Goal: Communication & Community: Answer question/provide support

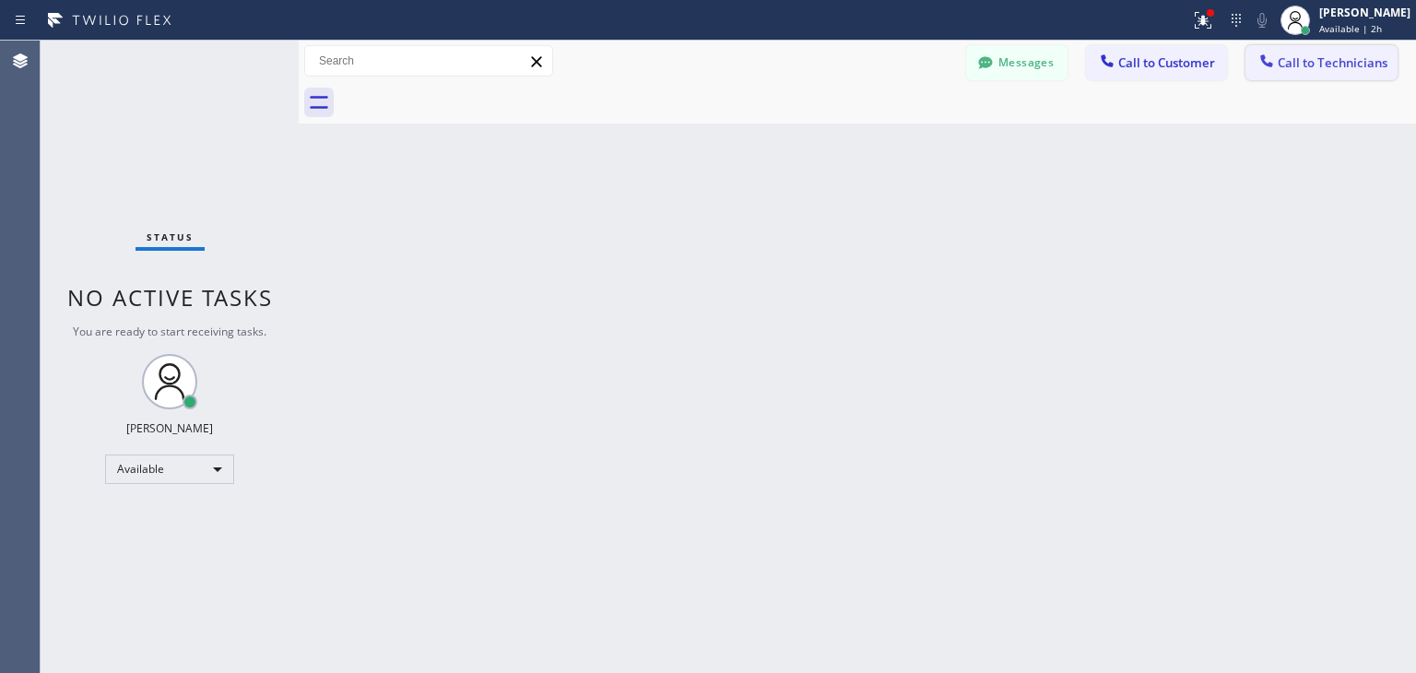
click at [1349, 56] on span "Call to Technicians" at bounding box center [1332, 62] width 110 height 17
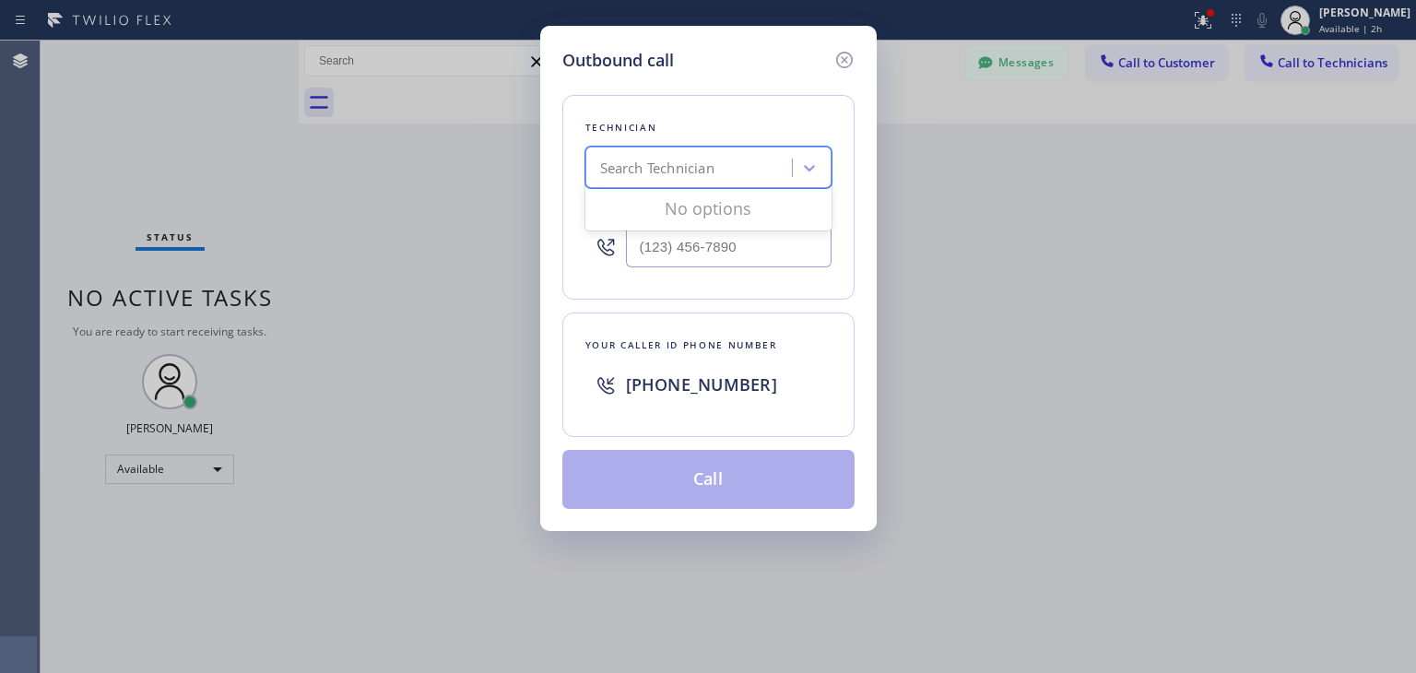
click at [637, 175] on div "Search Technician" at bounding box center [657, 168] width 114 height 21
type input "[PERSON_NAME]"
click at [689, 209] on div "[PERSON_NAME]" at bounding box center [708, 206] width 246 height 33
type input "[PHONE_NUMBER]"
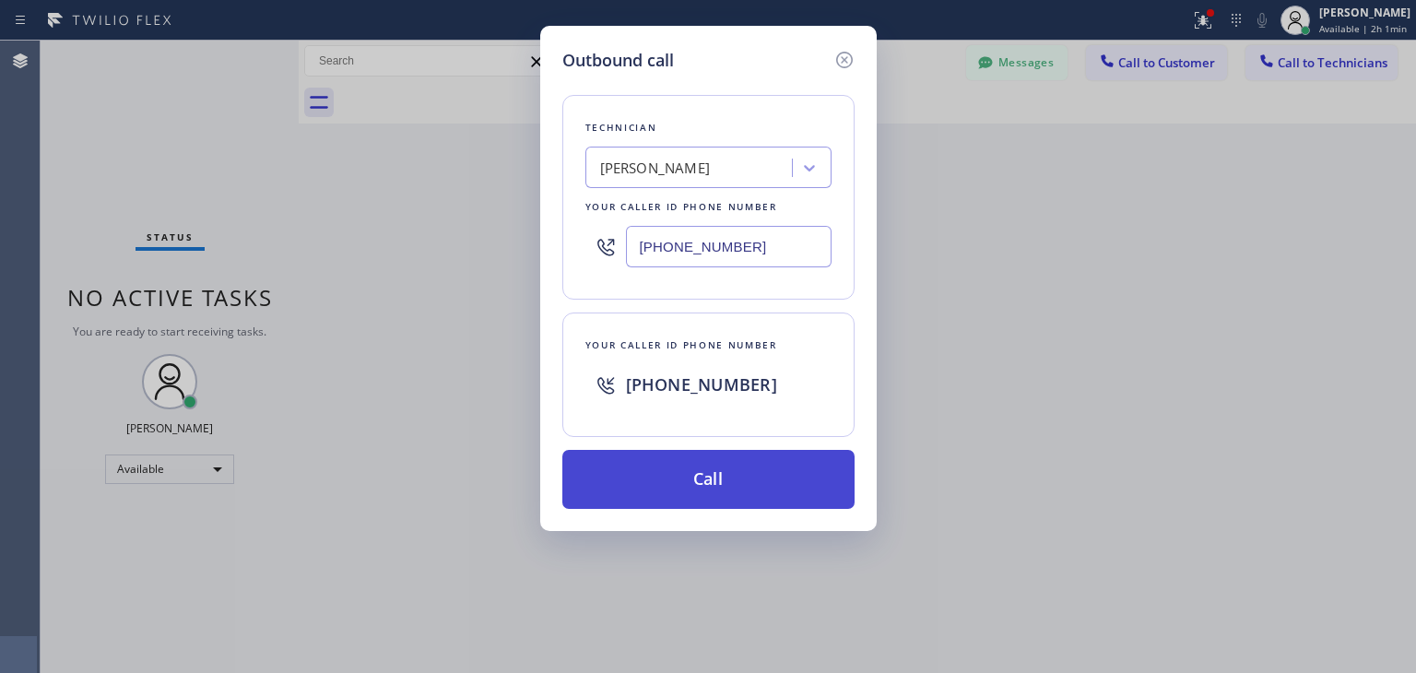
click at [672, 462] on button "Call" at bounding box center [708, 479] width 292 height 59
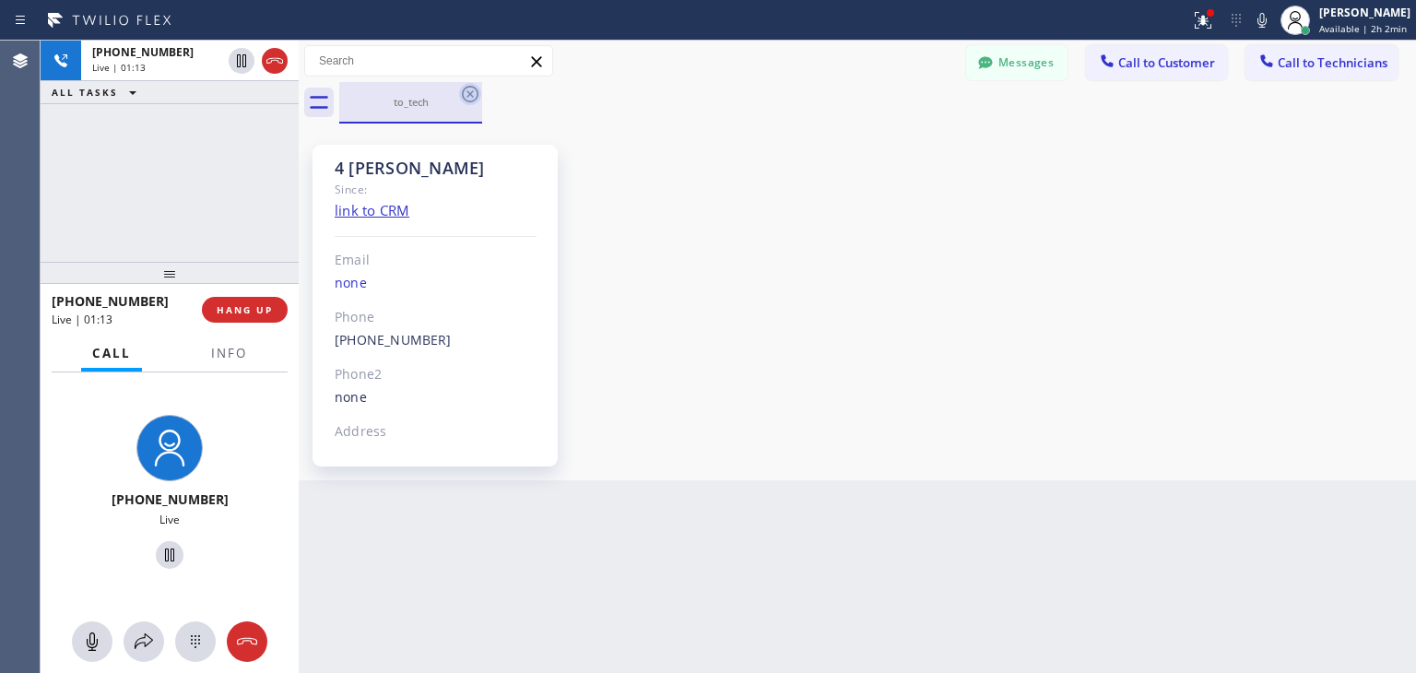
click at [477, 101] on icon at bounding box center [470, 94] width 22 height 22
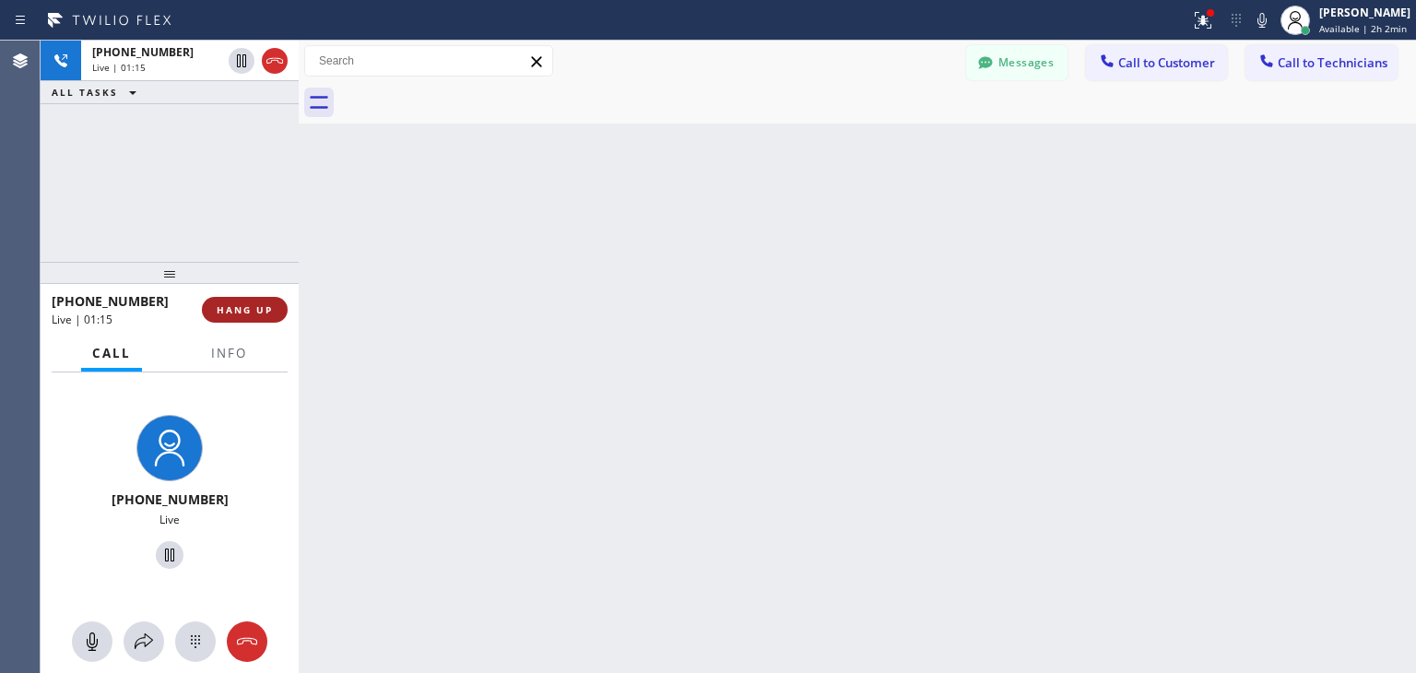
click at [243, 317] on button "HANG UP" at bounding box center [245, 310] width 86 height 26
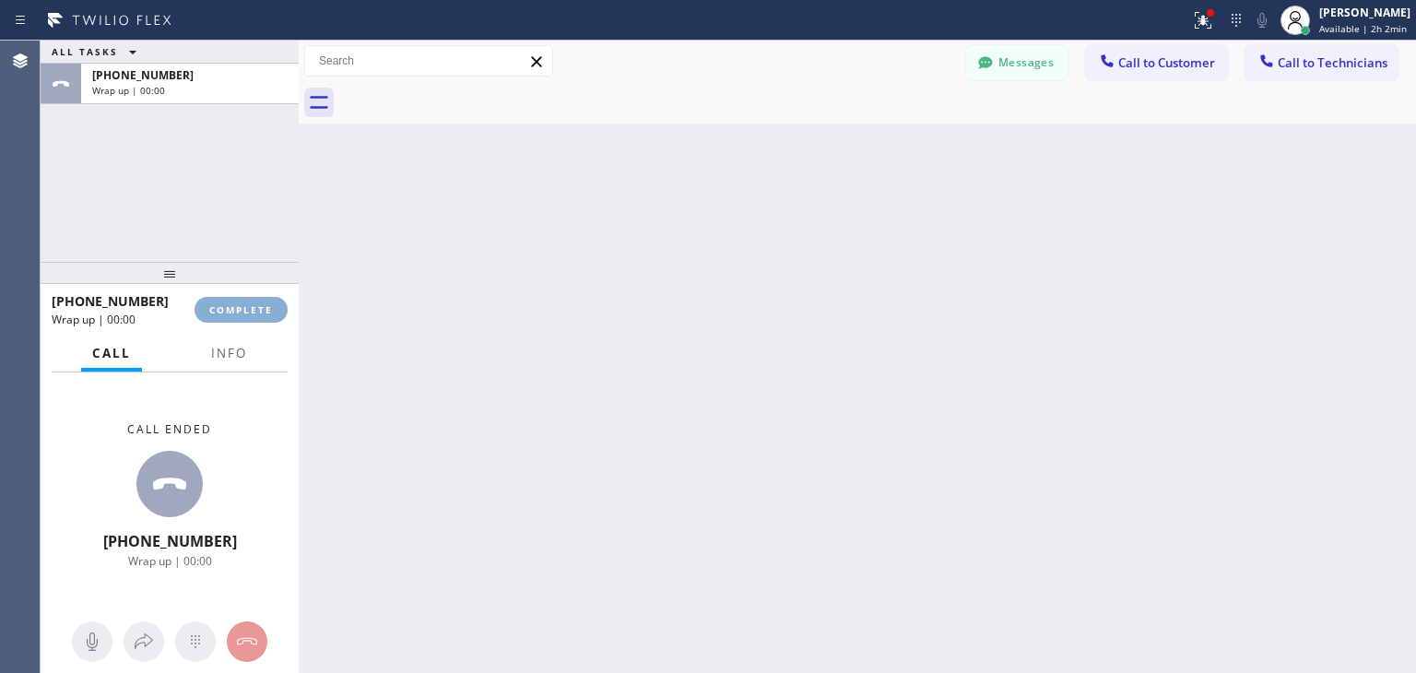
click at [243, 317] on button "COMPLETE" at bounding box center [240, 310] width 93 height 26
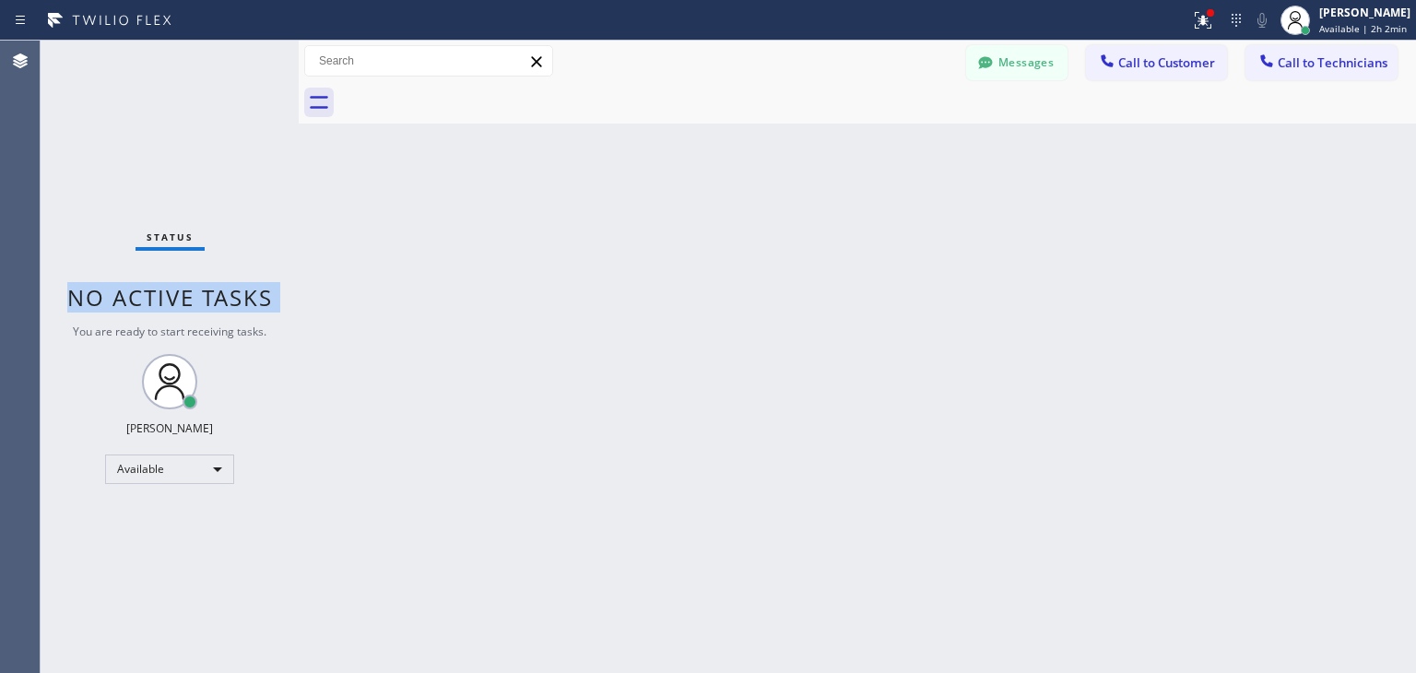
click at [243, 317] on div "Status No active tasks You are ready to start receiving tasks. [PERSON_NAME] Av…" at bounding box center [170, 357] width 258 height 632
drag, startPoint x: 243, startPoint y: 317, endPoint x: 1114, endPoint y: -80, distance: 957.2
click at [1114, 0] on html "Status report Issues detected These issues could affect your workflow. Please c…" at bounding box center [708, 336] width 1416 height 673
click at [1131, 59] on span "Call to Customer" at bounding box center [1166, 62] width 97 height 17
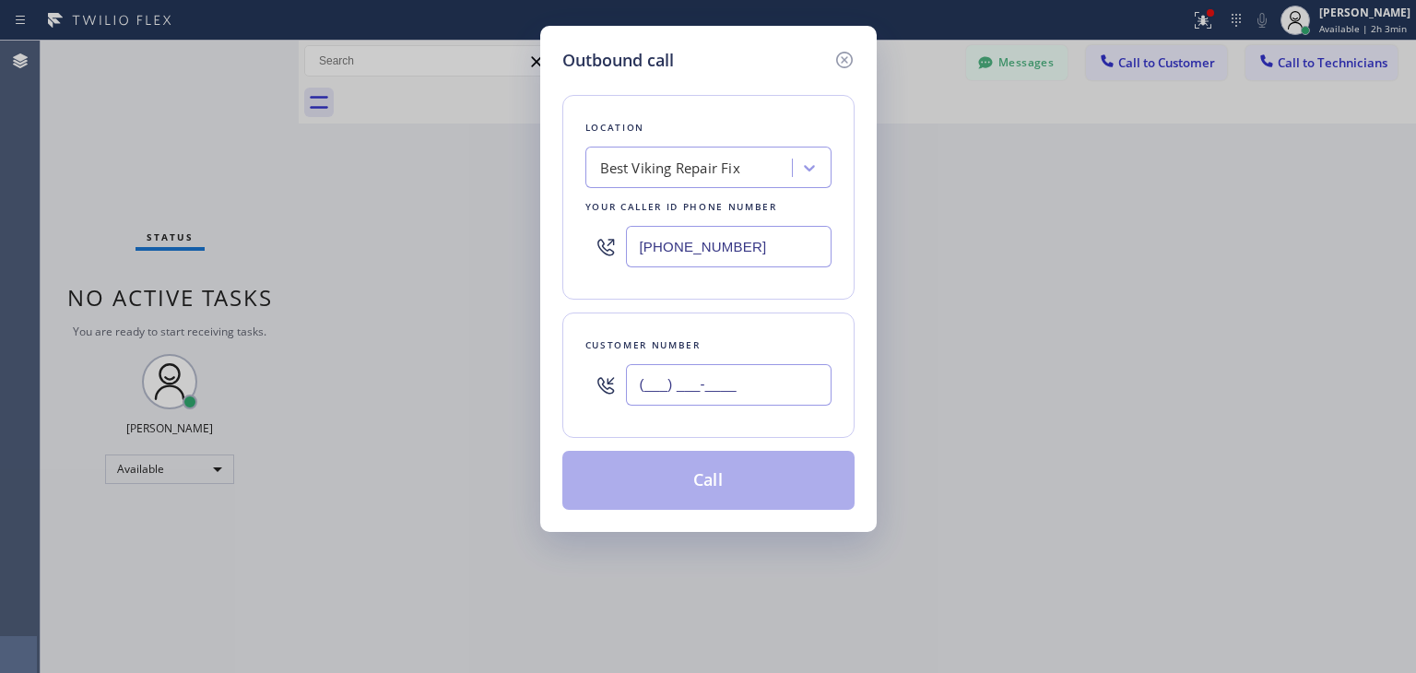
click at [730, 399] on input "(___) ___-____" at bounding box center [729, 384] width 206 height 41
paste input "405) 564-4991"
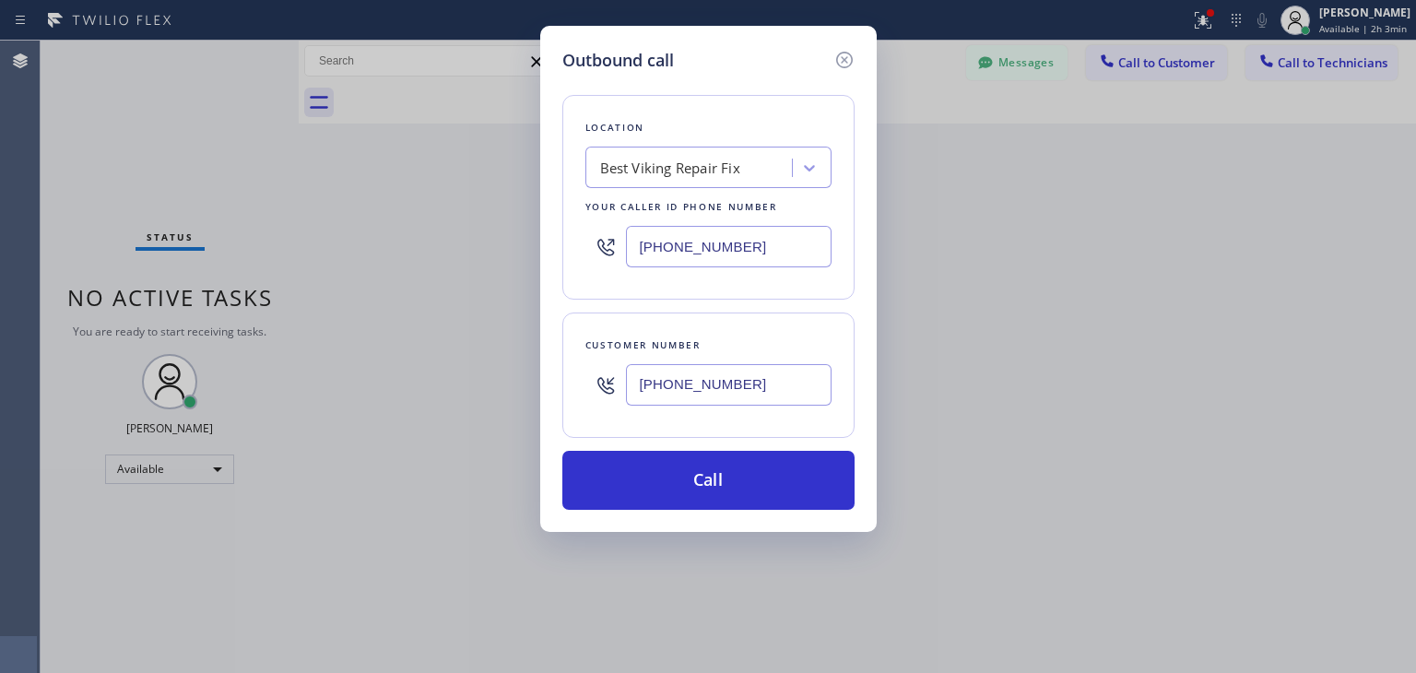
type input "[PHONE_NUMBER]"
click at [694, 193] on div "Location Best Viking Repair Fix Your caller id phone number [PHONE_NUMBER]" at bounding box center [708, 197] width 292 height 205
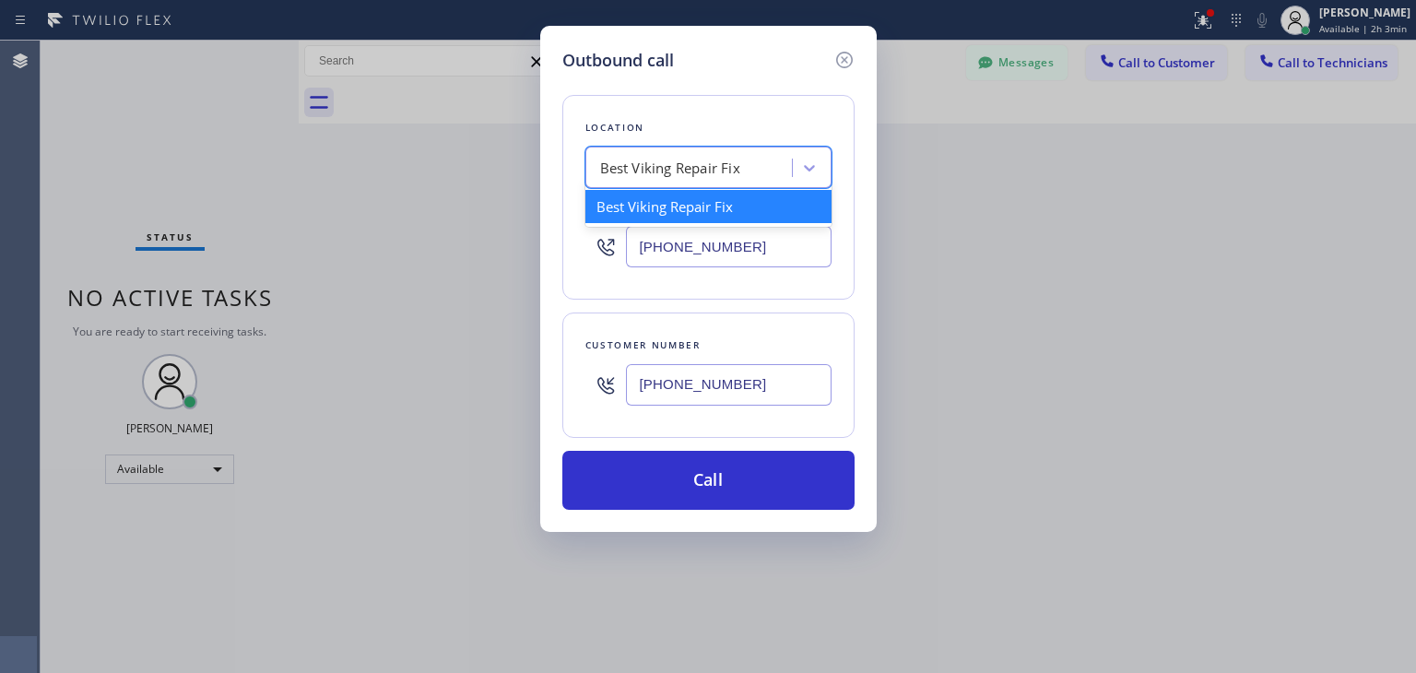
click at [686, 152] on div "Best Viking Repair Fix" at bounding box center [691, 168] width 201 height 32
paste input "AR B2B SMS"
type input "AR B2B SMS"
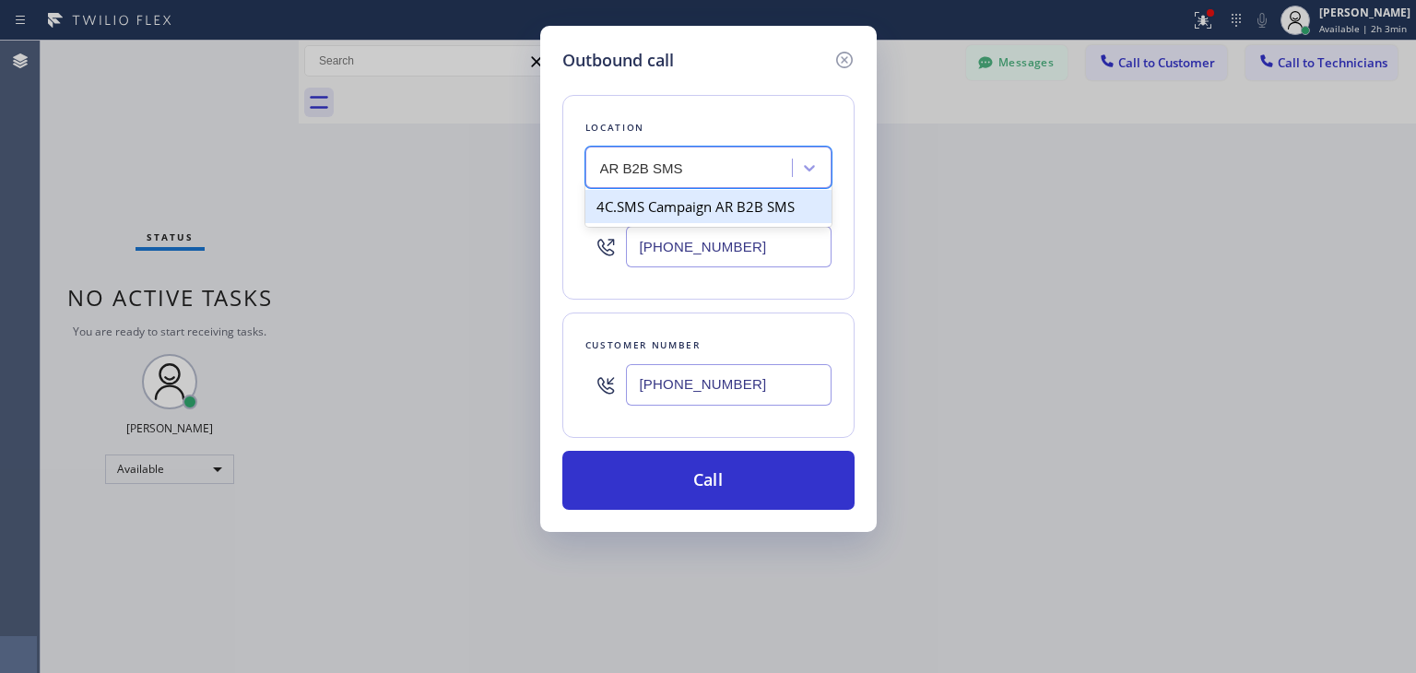
click at [700, 201] on div "4C.SMS Campaign AR B2B SMS" at bounding box center [708, 206] width 246 height 33
type input "[PHONE_NUMBER]"
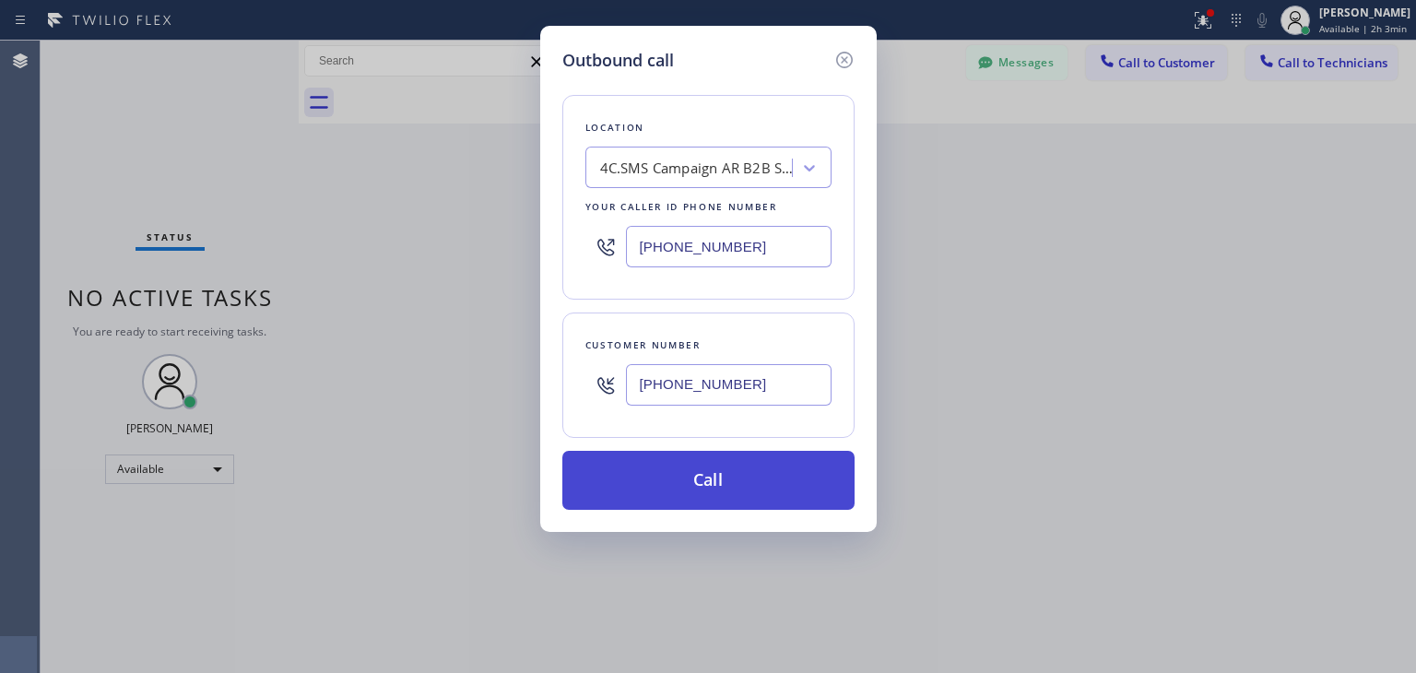
click at [763, 467] on button "Call" at bounding box center [708, 480] width 292 height 59
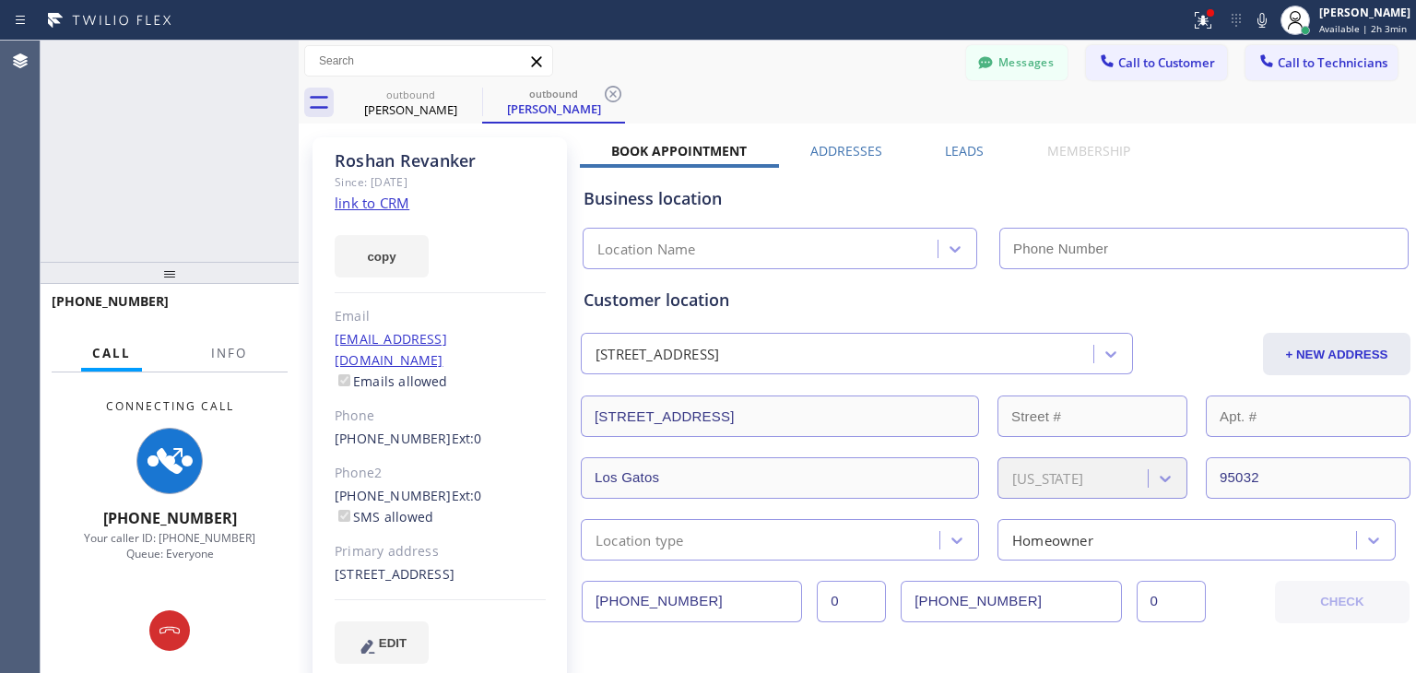
type input "[PHONE_NUMBER]"
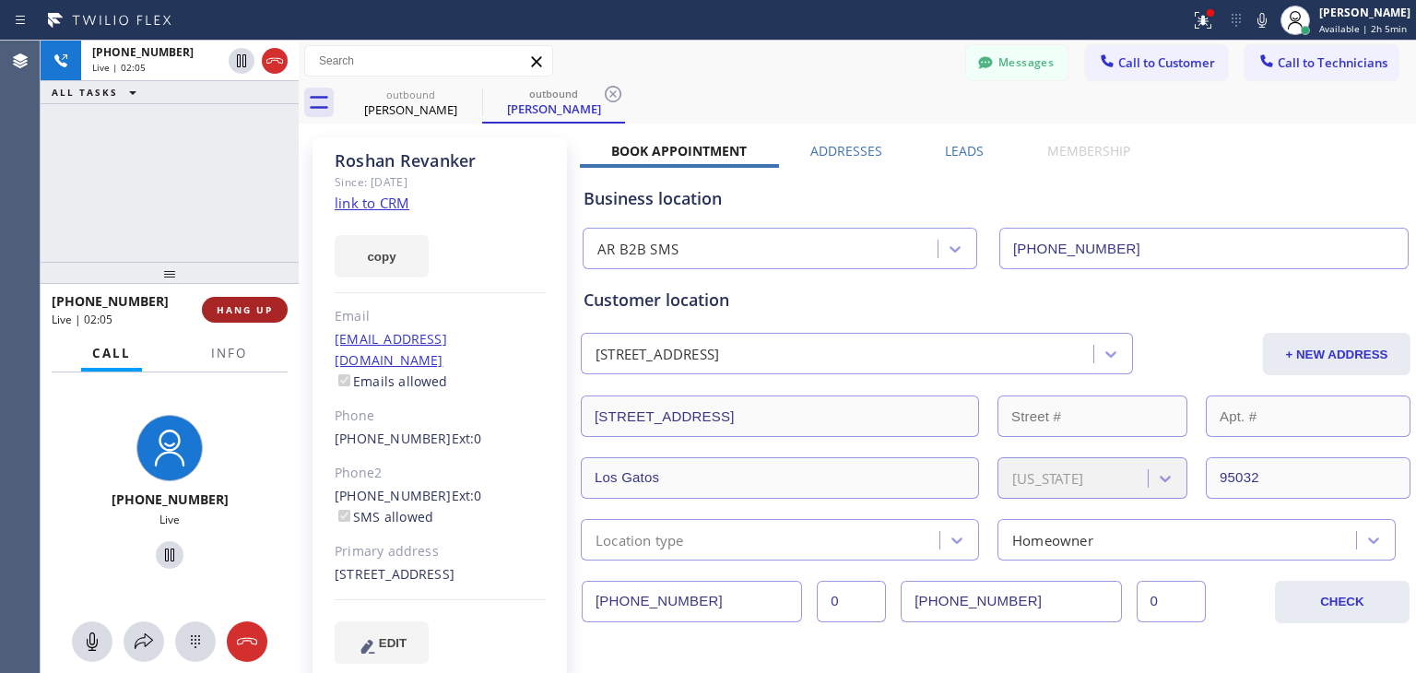
click at [225, 306] on span "HANG UP" at bounding box center [245, 309] width 56 height 13
